Goal: Task Accomplishment & Management: Manage account settings

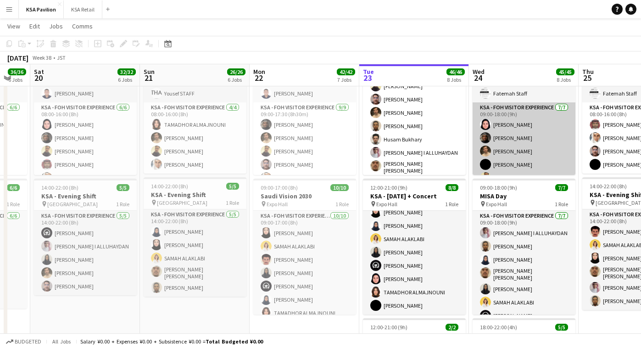
scroll to position [0, 299]
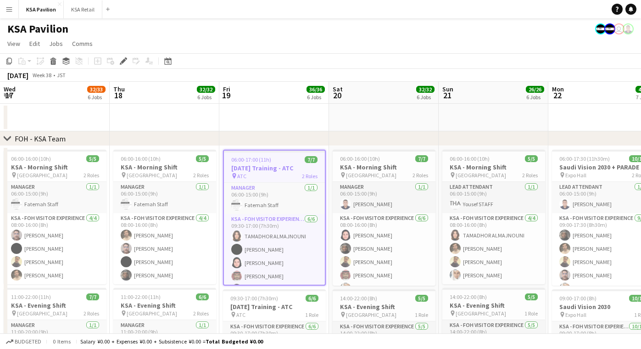
scroll to position [0, 315]
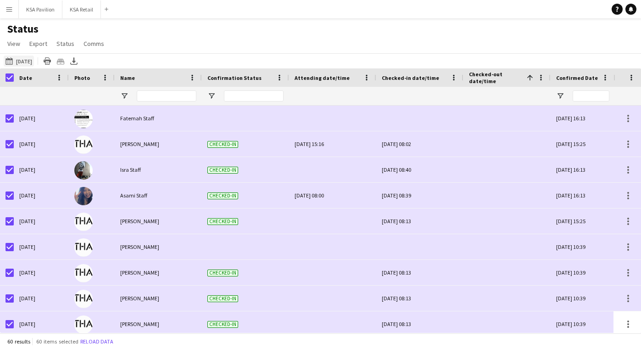
click at [30, 61] on button "19-09-2025 to 25-09-2025 23-09-2025" at bounding box center [19, 61] width 30 height 11
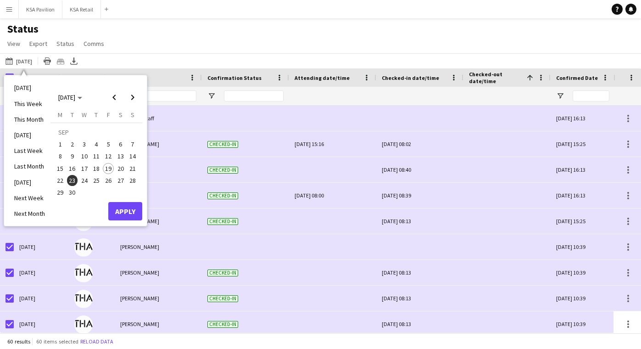
click at [115, 204] on button "Apply" at bounding box center [125, 211] width 34 height 18
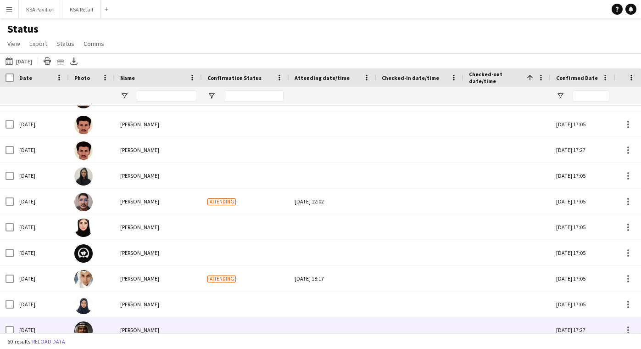
scroll to position [721, 0]
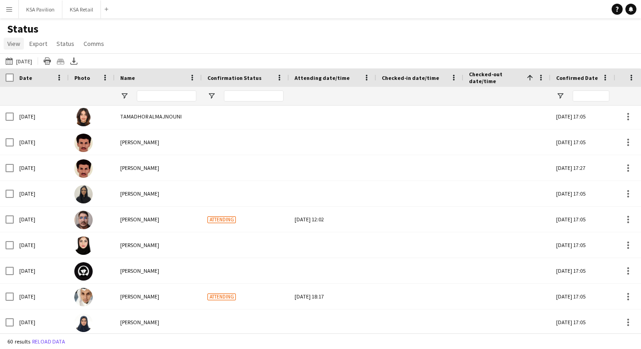
click at [10, 41] on span "View" at bounding box center [13, 43] width 13 height 8
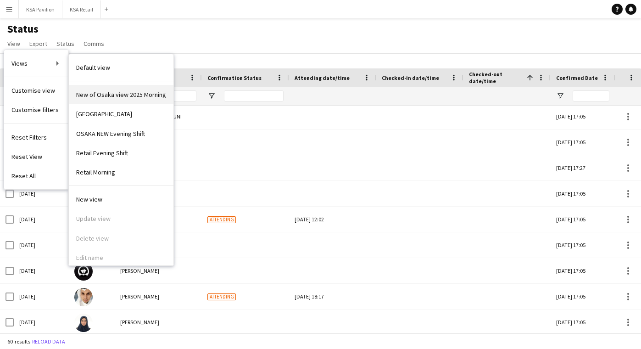
click at [97, 95] on span "New of Osaka view 2025 Morning" at bounding box center [121, 94] width 90 height 8
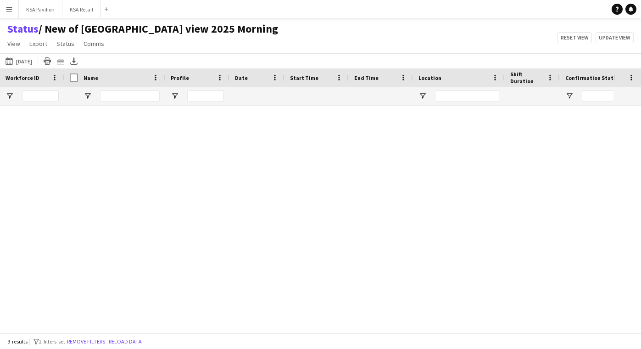
scroll to position [4, 0]
click at [18, 45] on span "View" at bounding box center [13, 43] width 13 height 8
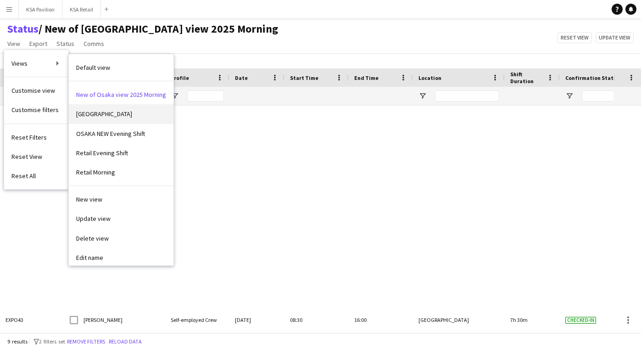
click at [101, 121] on link "OSAKA" at bounding box center [121, 113] width 105 height 19
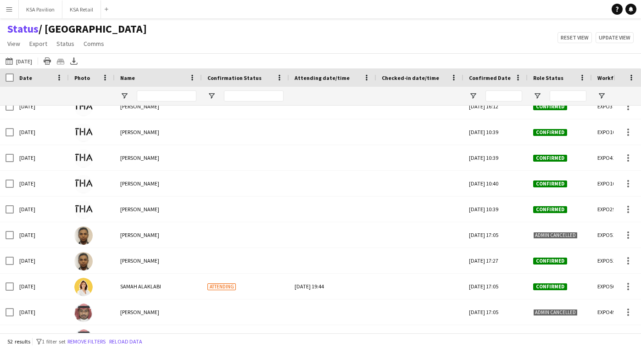
scroll to position [282, 0]
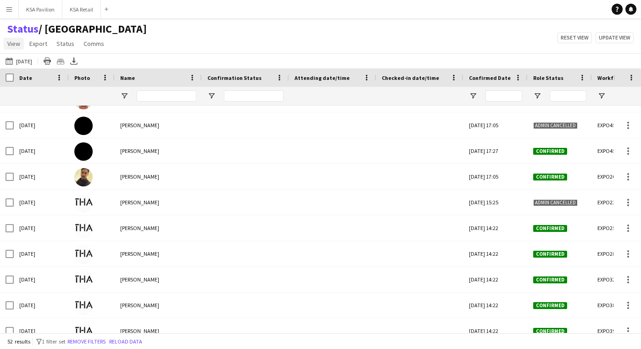
click at [15, 45] on span "View" at bounding box center [13, 43] width 13 height 8
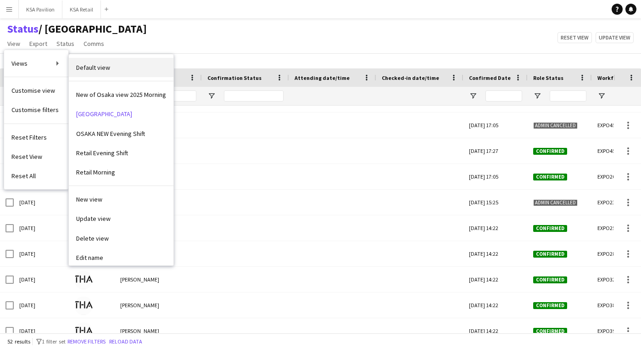
click at [81, 62] on link "Default view" at bounding box center [121, 67] width 105 height 19
